Goal: Information Seeking & Learning: Learn about a topic

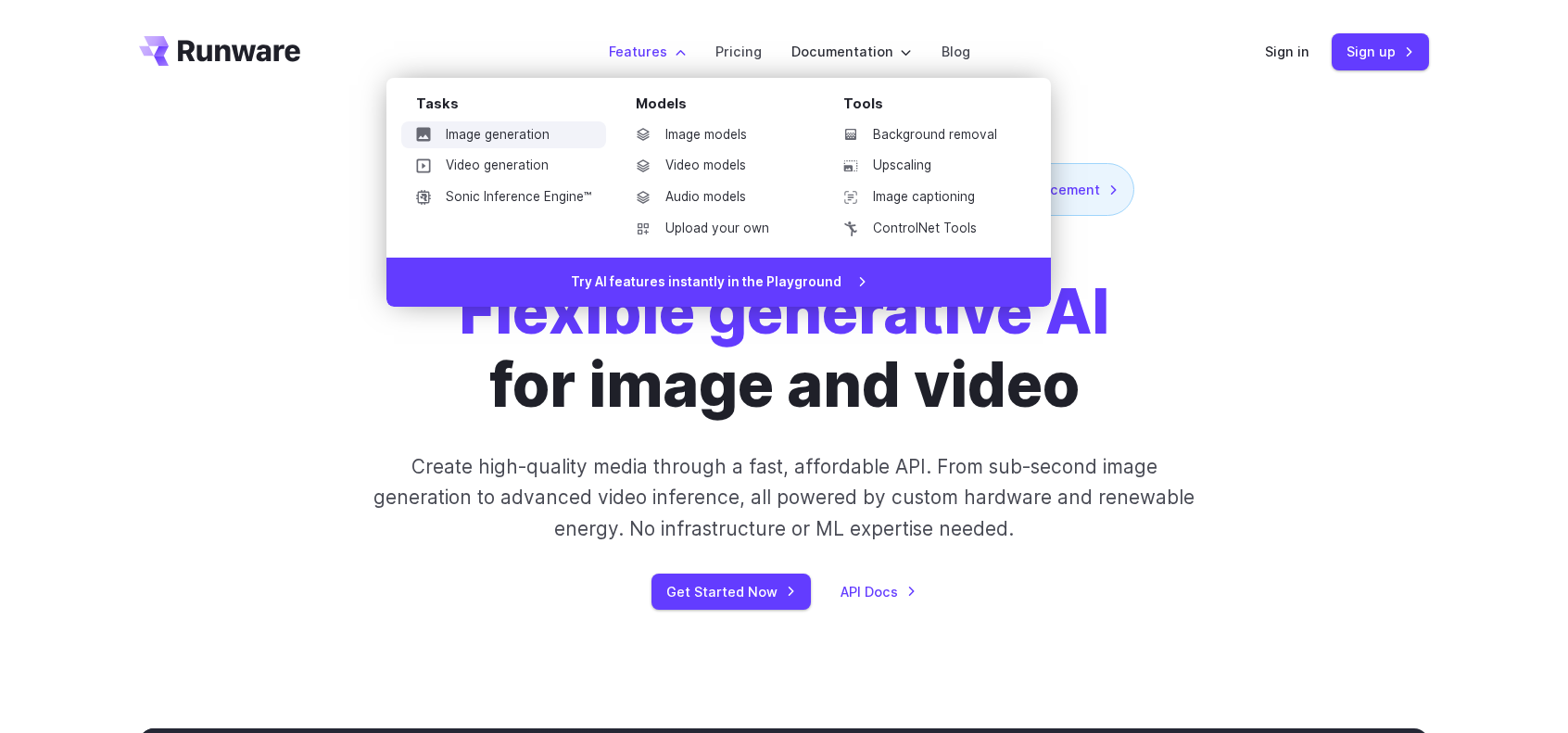
click at [501, 129] on link "Image generation" at bounding box center [504, 135] width 205 height 27
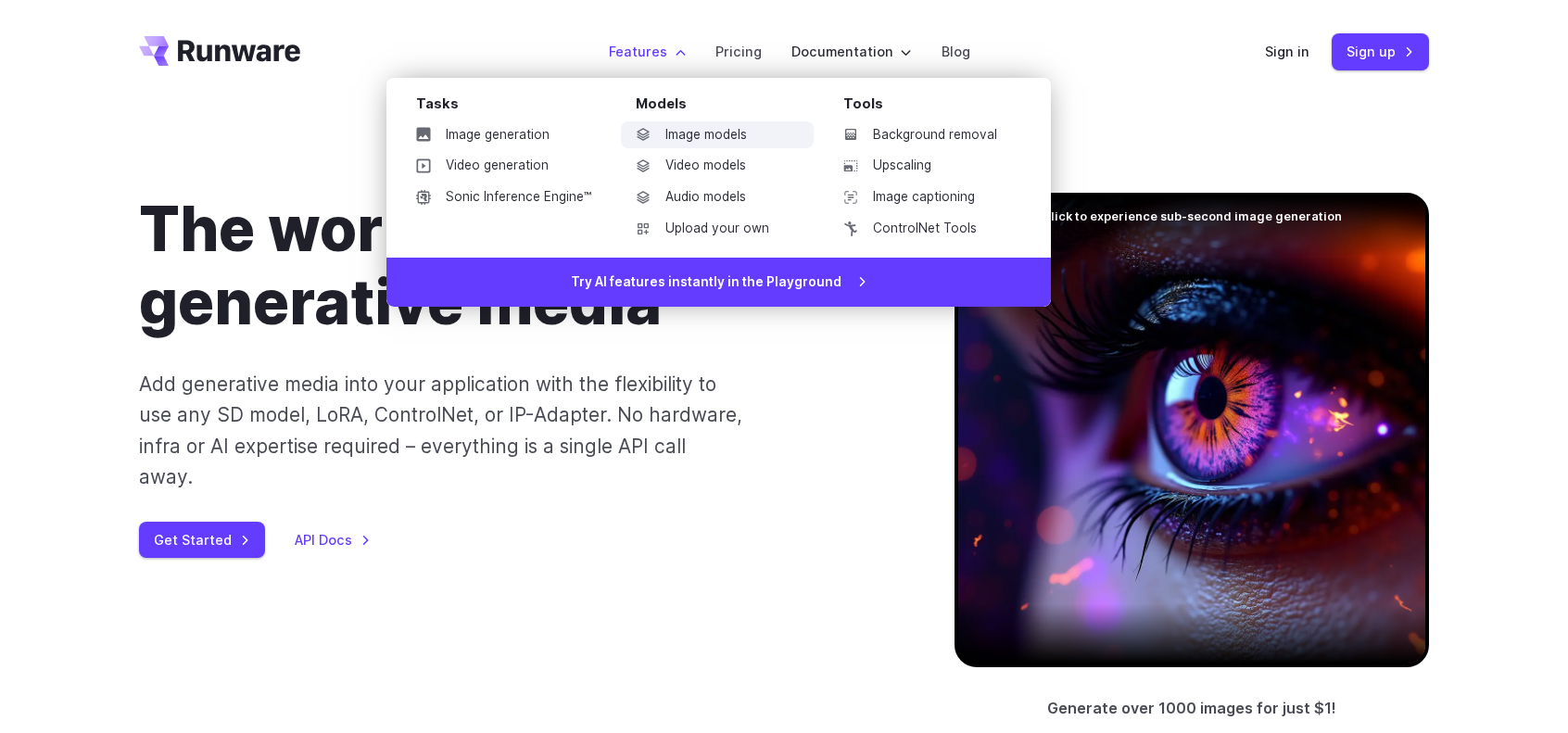
click at [701, 135] on link "Image models" at bounding box center [716, 135] width 193 height 27
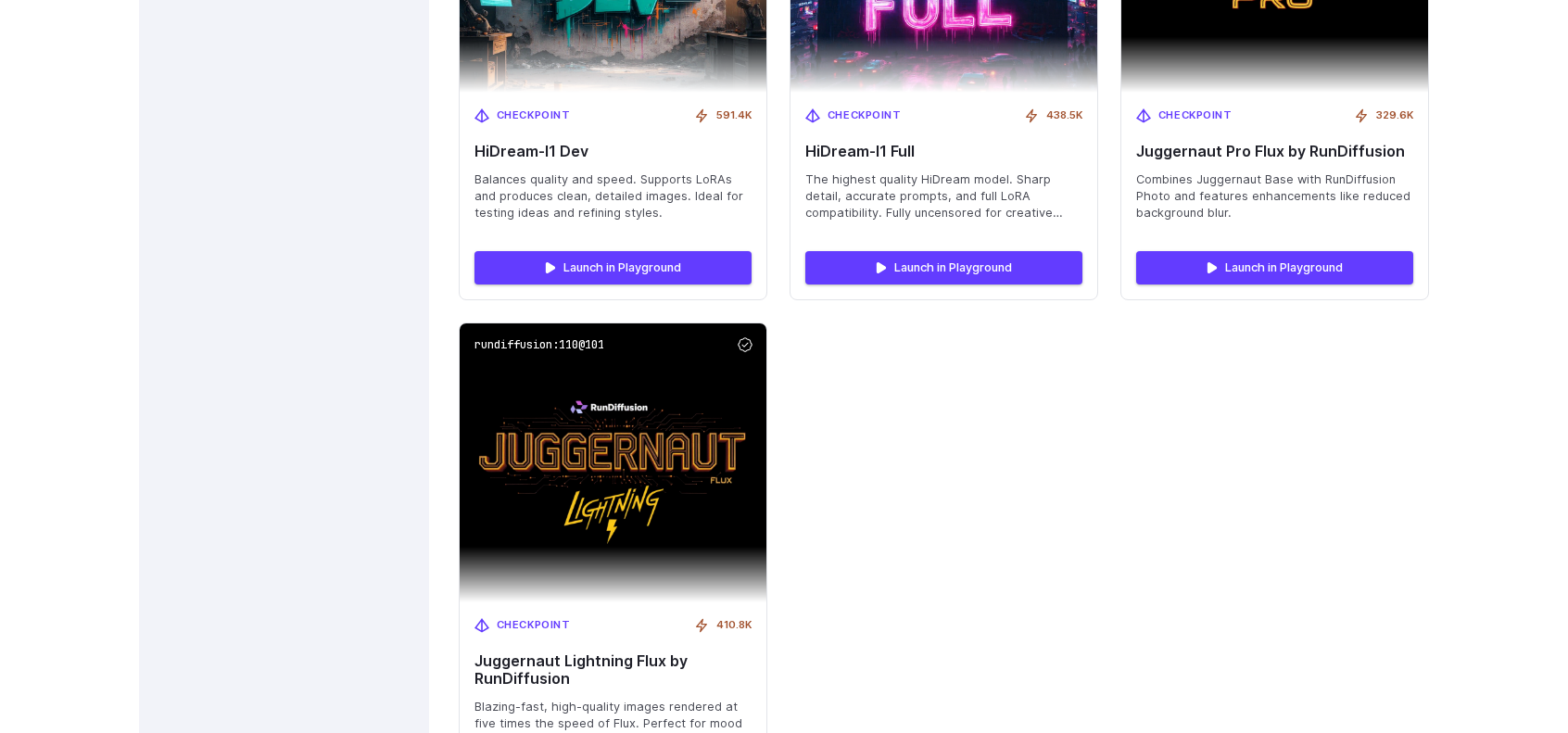
scroll to position [6219, 0]
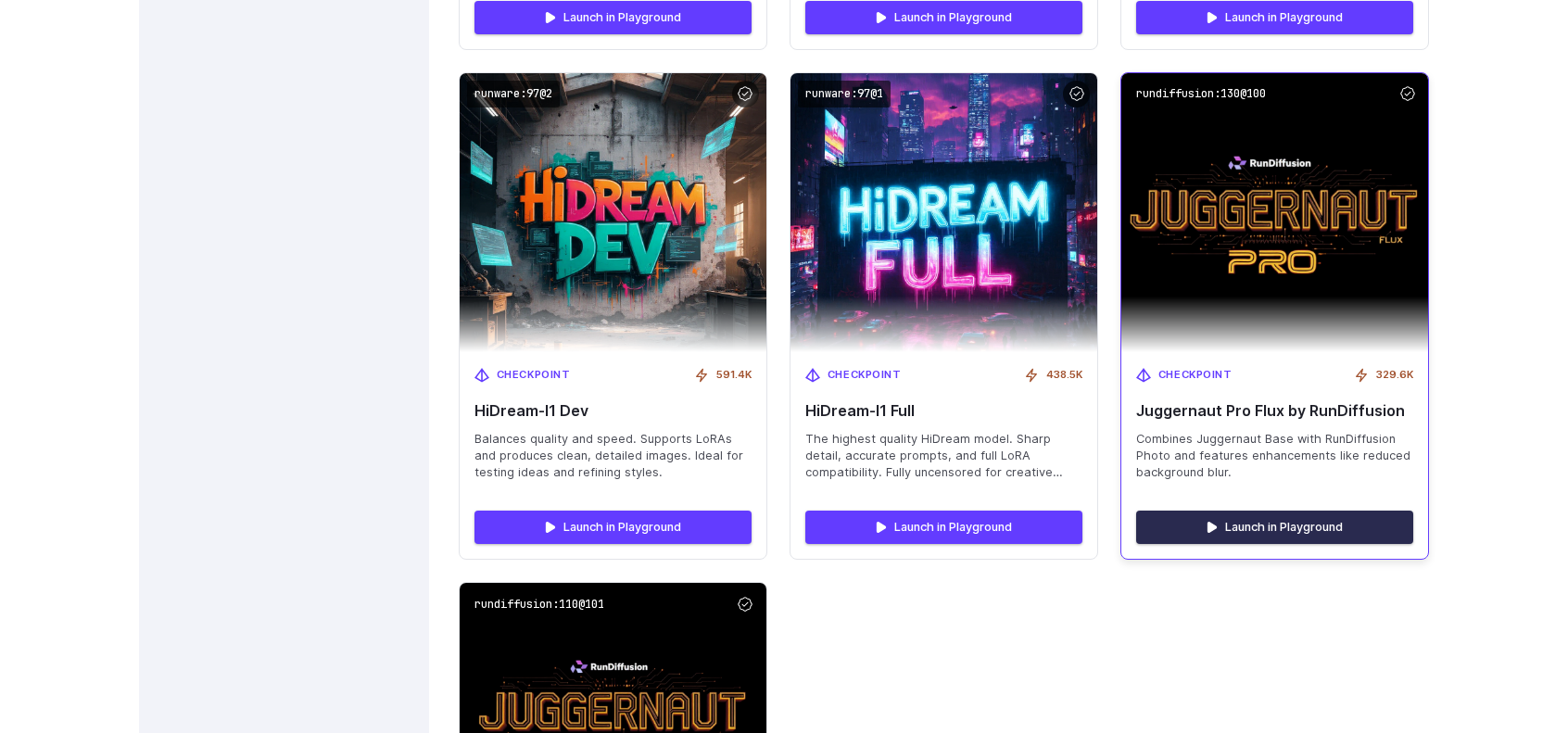
click at [1261, 519] on link "Launch in Playground" at bounding box center [1275, 526] width 277 height 33
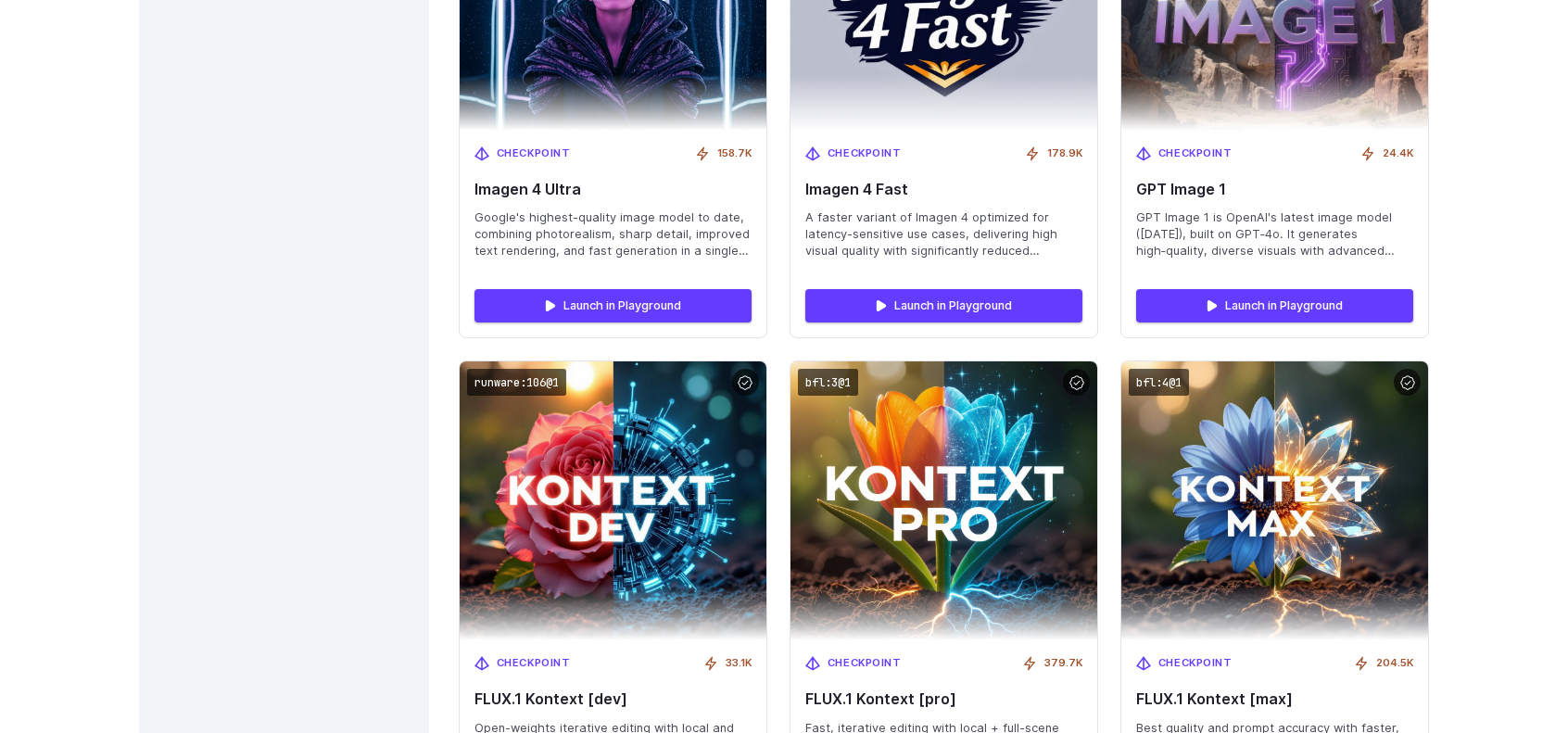
scroll to position [4733, 0]
